Goal: Find specific page/section: Find specific page/section

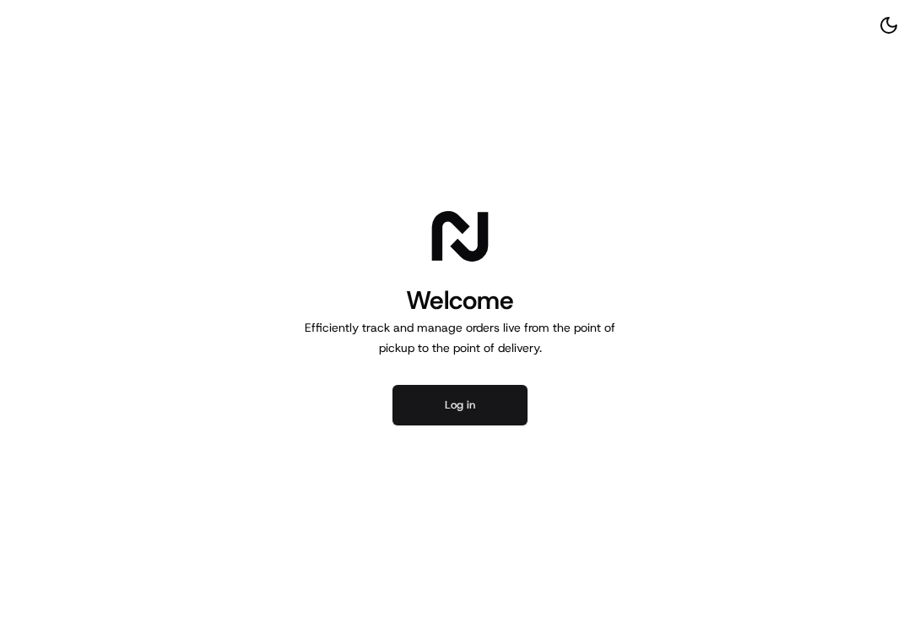
click at [466, 400] on button "Log in" at bounding box center [459, 405] width 135 height 41
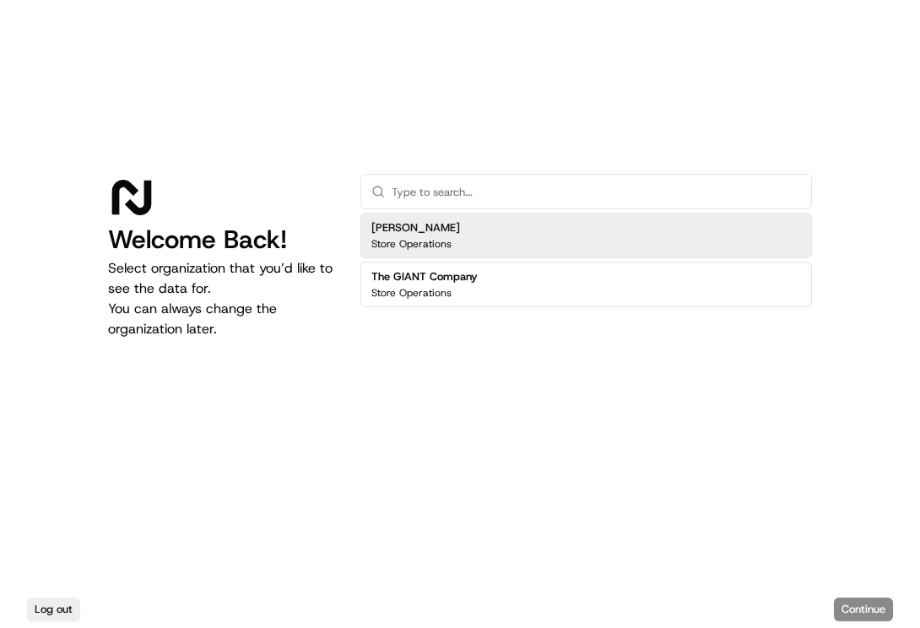
click at [455, 234] on div "[PERSON_NAME] Store Operations" at bounding box center [585, 236] width 451 height 46
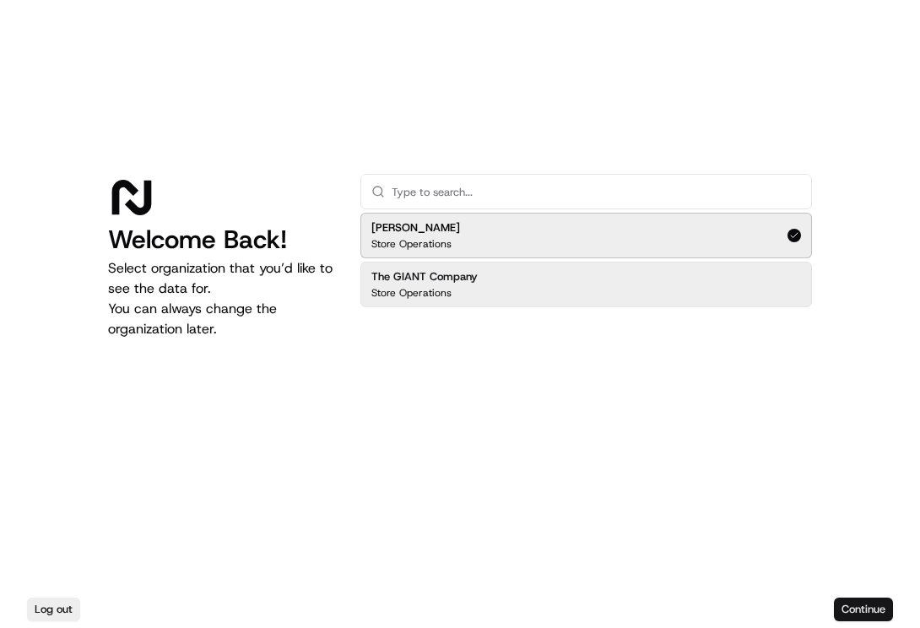
click at [846, 611] on button "Continue" at bounding box center [863, 609] width 59 height 24
